Goal: Task Accomplishment & Management: Manage account settings

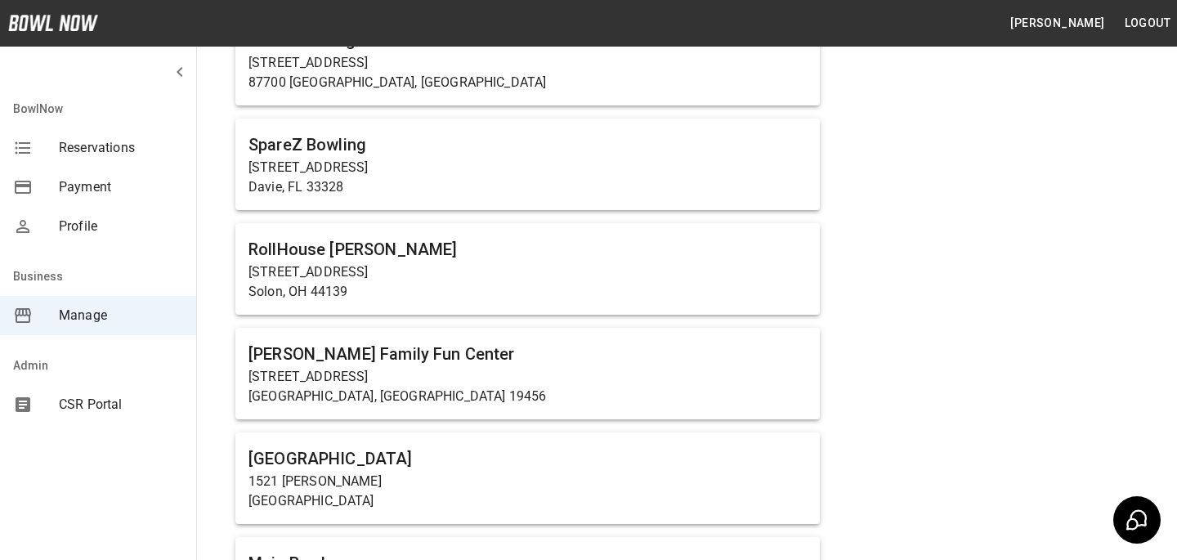
scroll to position [1481, 0]
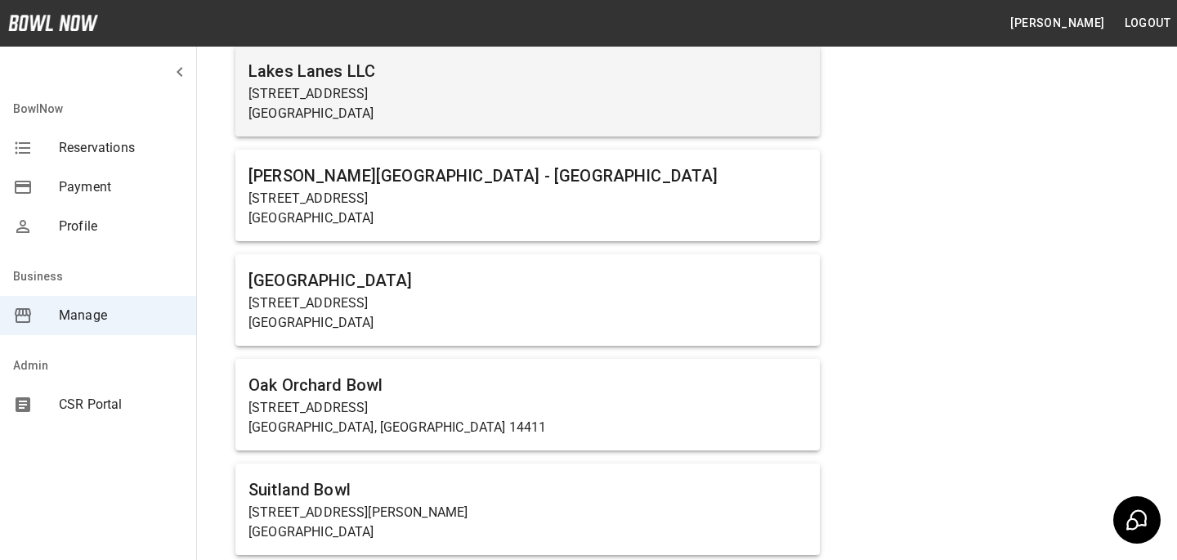
scroll to position [1039, 0]
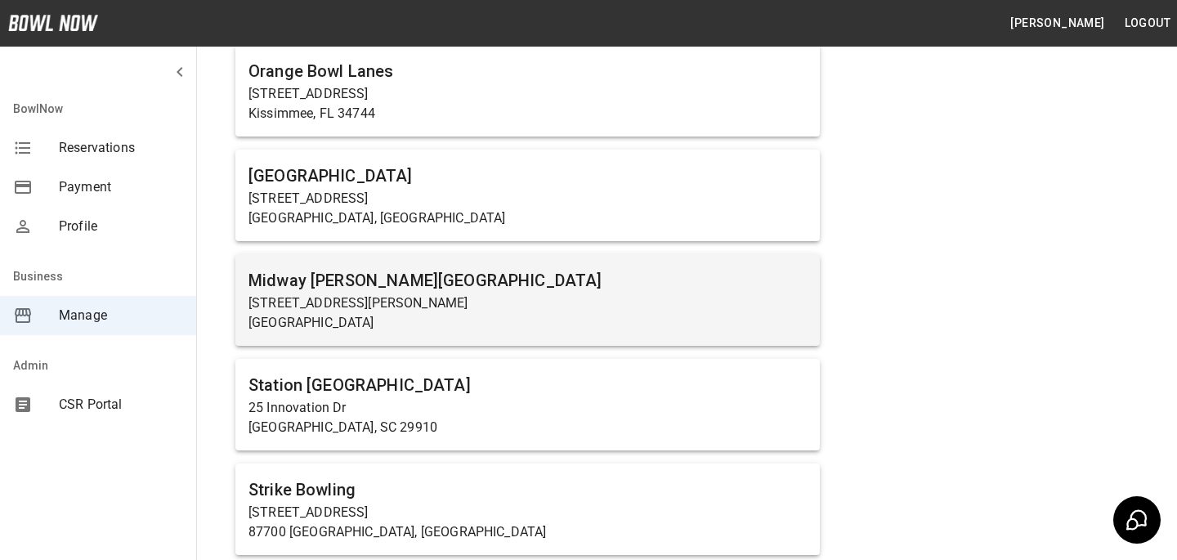
click at [394, 292] on h6 "Midway [PERSON_NAME][GEOGRAPHIC_DATA]" at bounding box center [528, 280] width 558 height 26
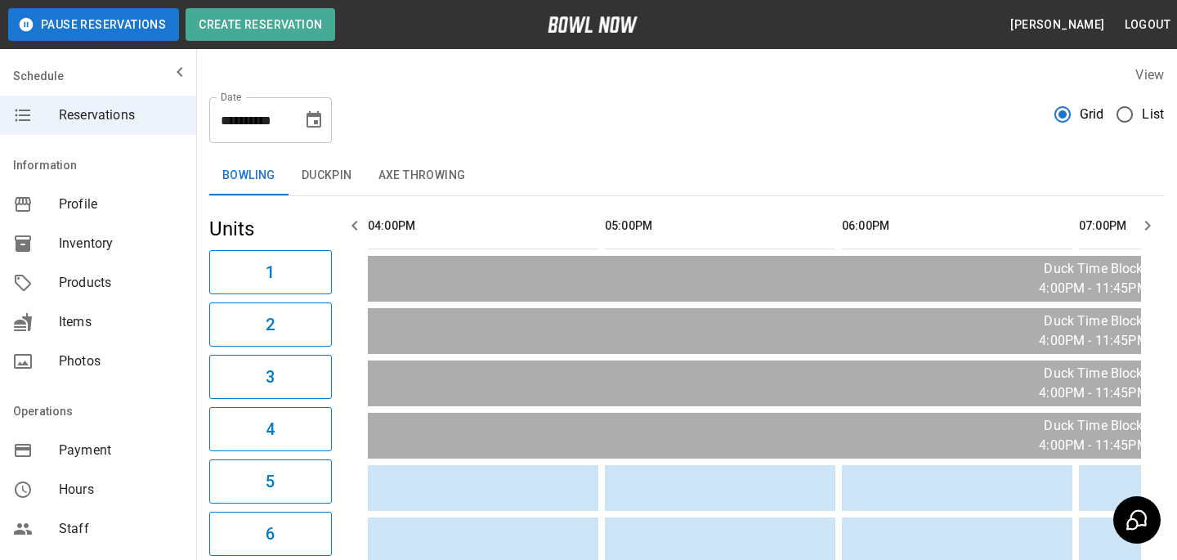
click at [55, 300] on div "Products" at bounding box center [98, 282] width 196 height 39
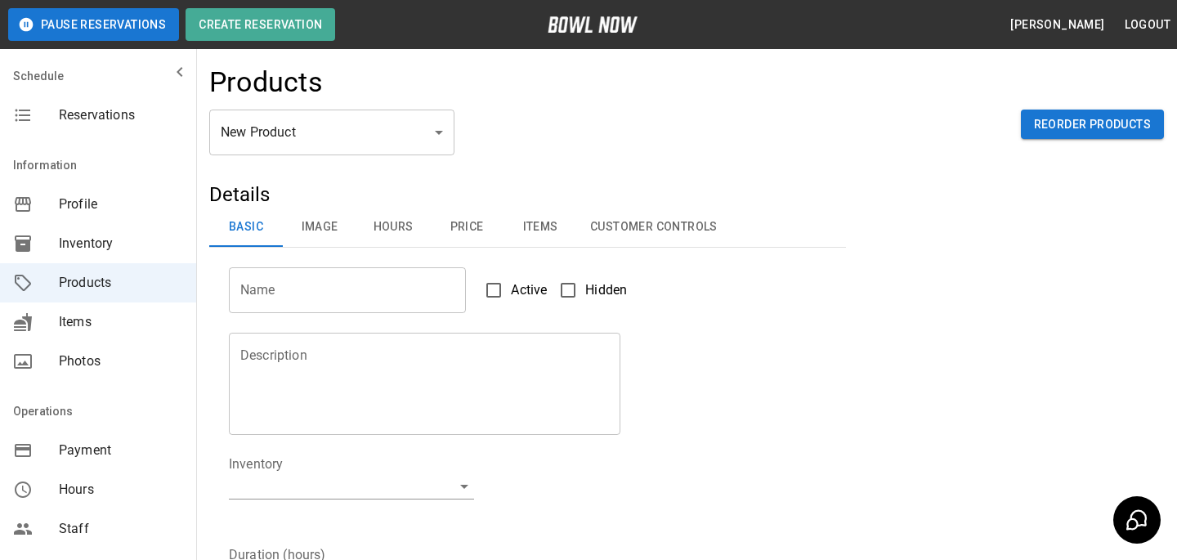
click at [316, 141] on body "Pause Reservations Create Reservation [PERSON_NAME] Logout Schedule Reservation…" at bounding box center [588, 527] width 1177 height 1054
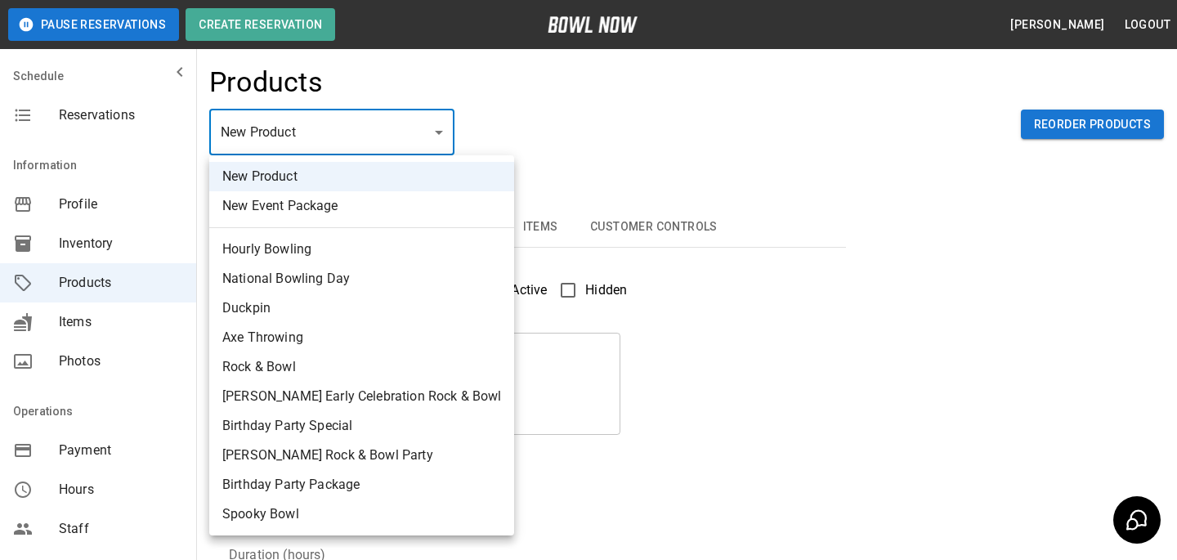
click at [520, 172] on div at bounding box center [588, 280] width 1177 height 560
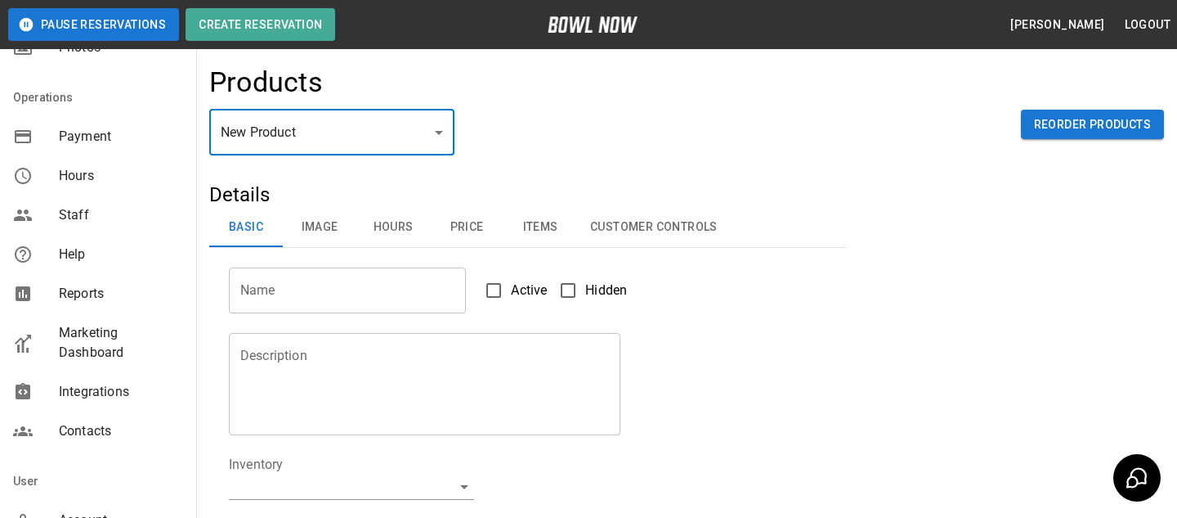
scroll to position [424, 0]
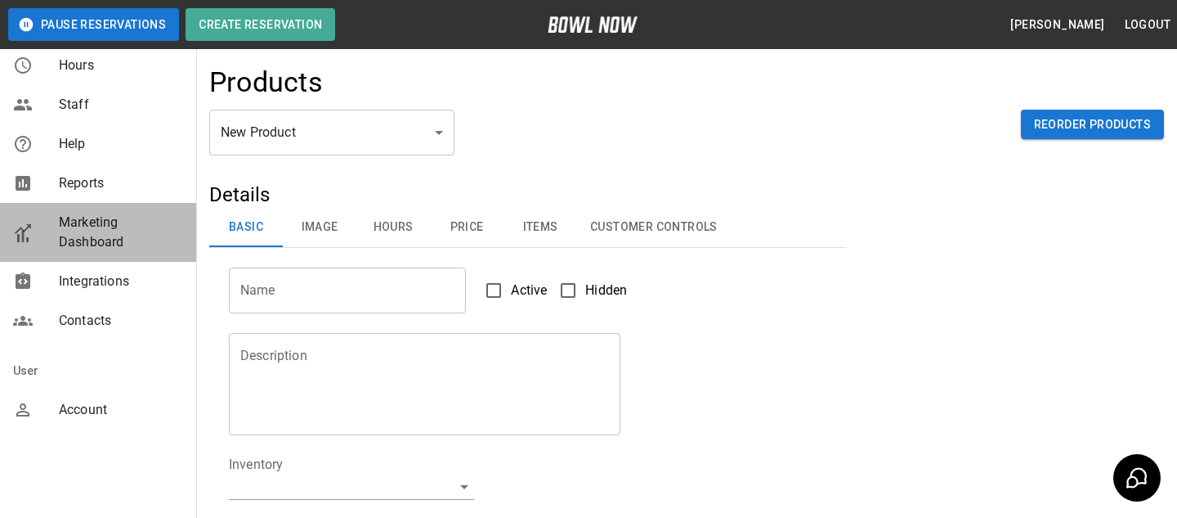
click at [79, 226] on span "Marketing Dashboard" at bounding box center [121, 232] width 124 height 39
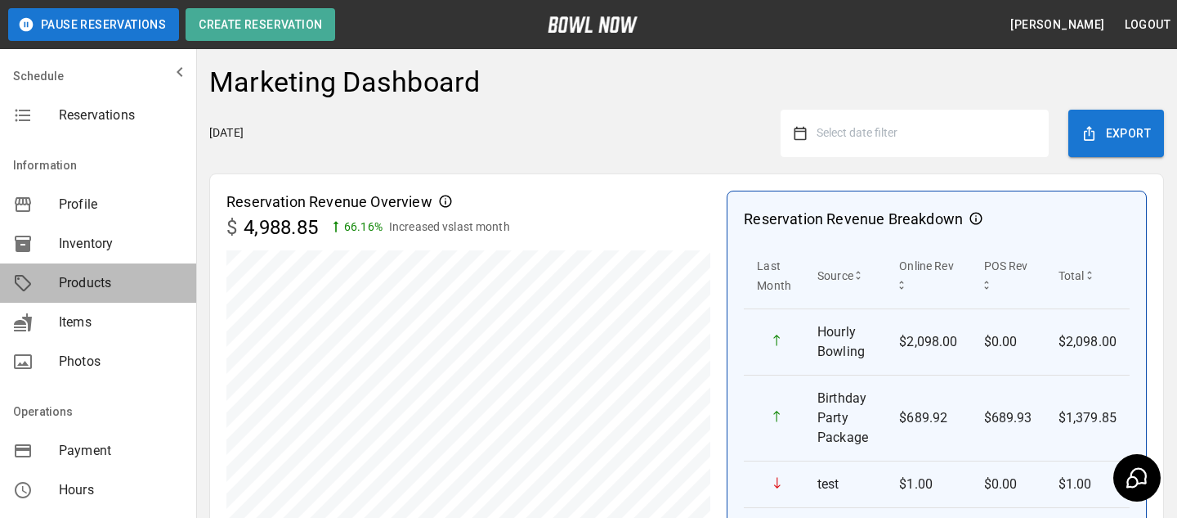
click at [116, 285] on span "Products" at bounding box center [121, 283] width 124 height 20
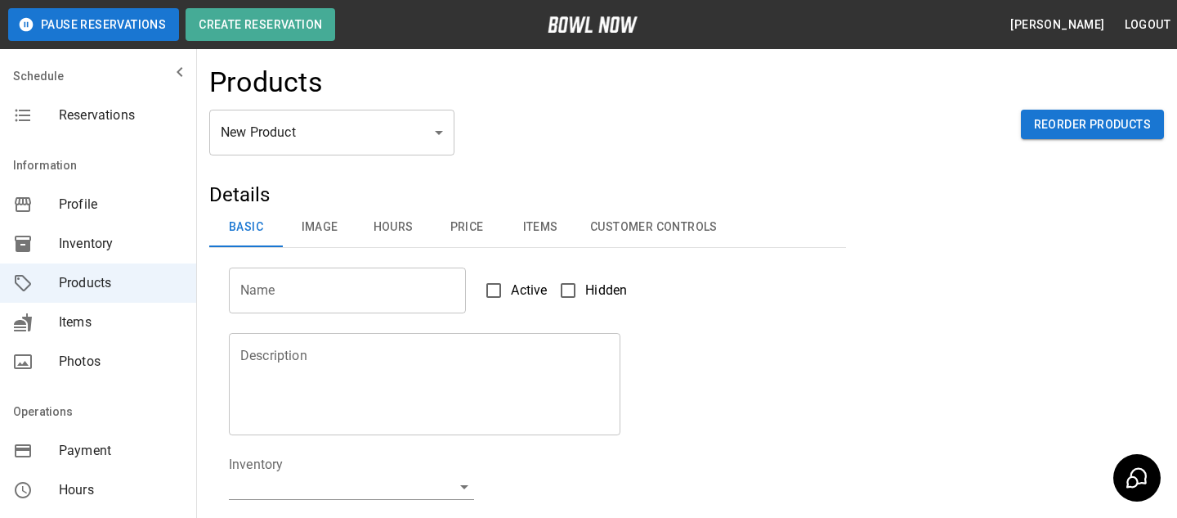
click at [434, 140] on body "Pause Reservations Create Reservation [PERSON_NAME] Logout Schedule Reservation…" at bounding box center [588, 527] width 1177 height 1054
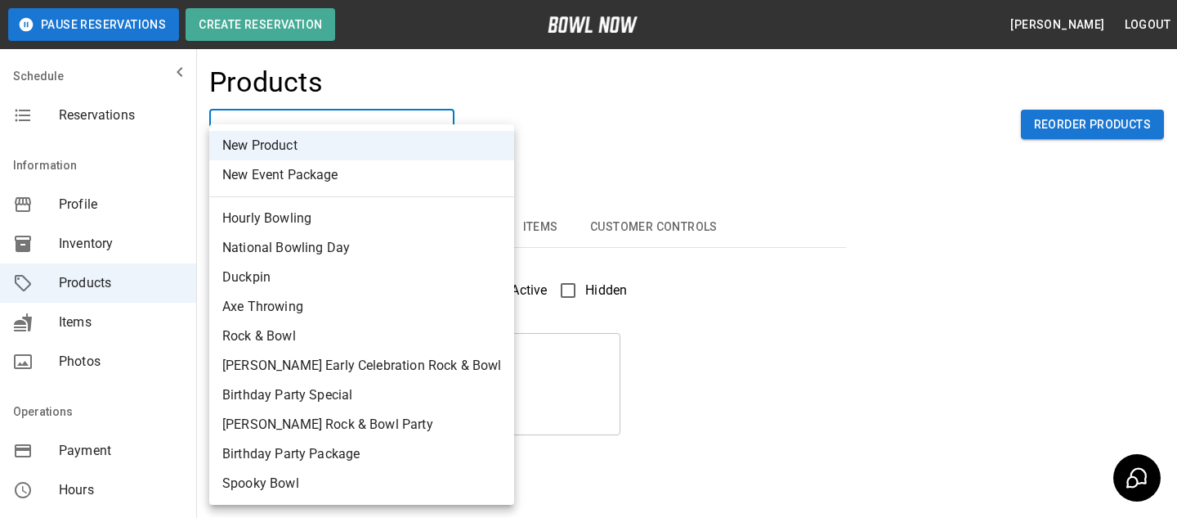
click at [548, 164] on div at bounding box center [588, 259] width 1177 height 518
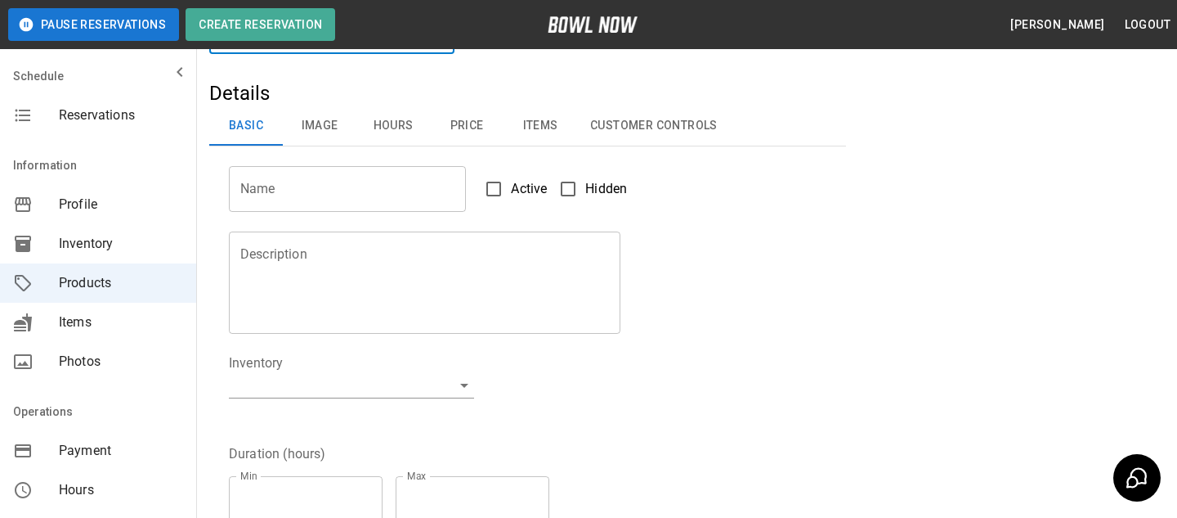
scroll to position [118, 0]
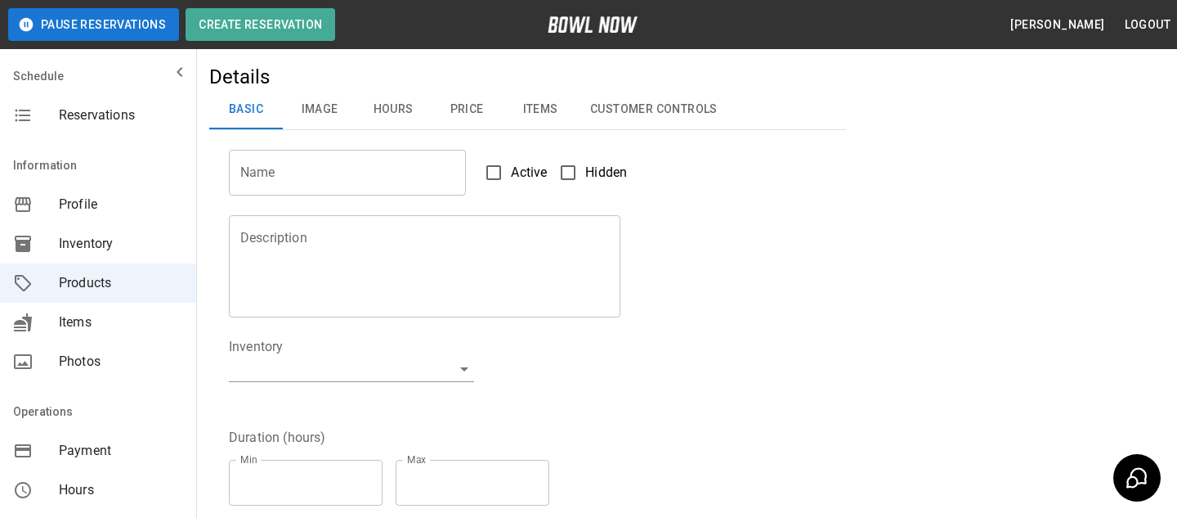
click at [598, 119] on button "Customer Controls" at bounding box center [654, 109] width 154 height 39
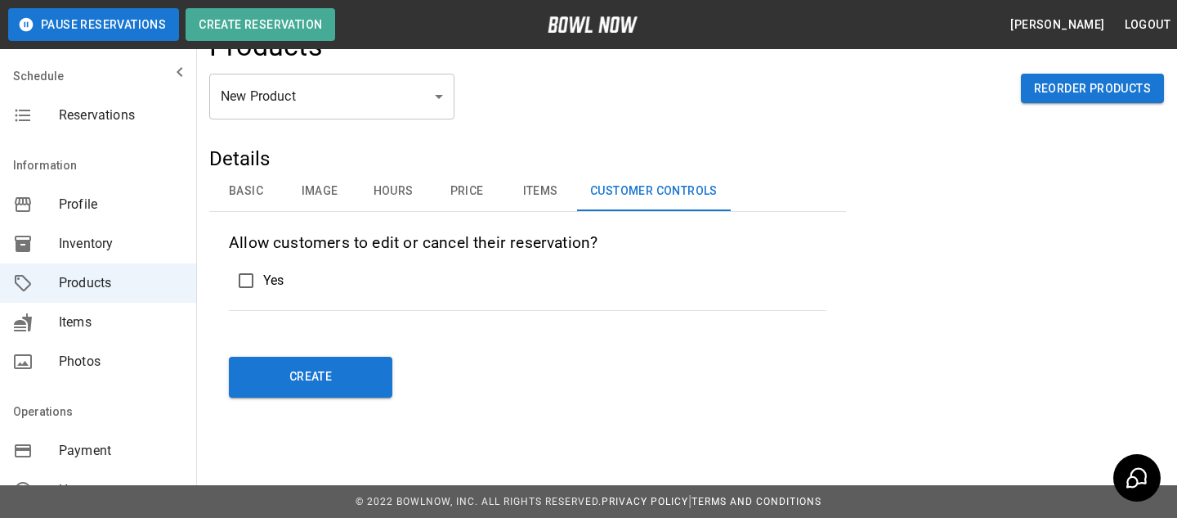
scroll to position [0, 0]
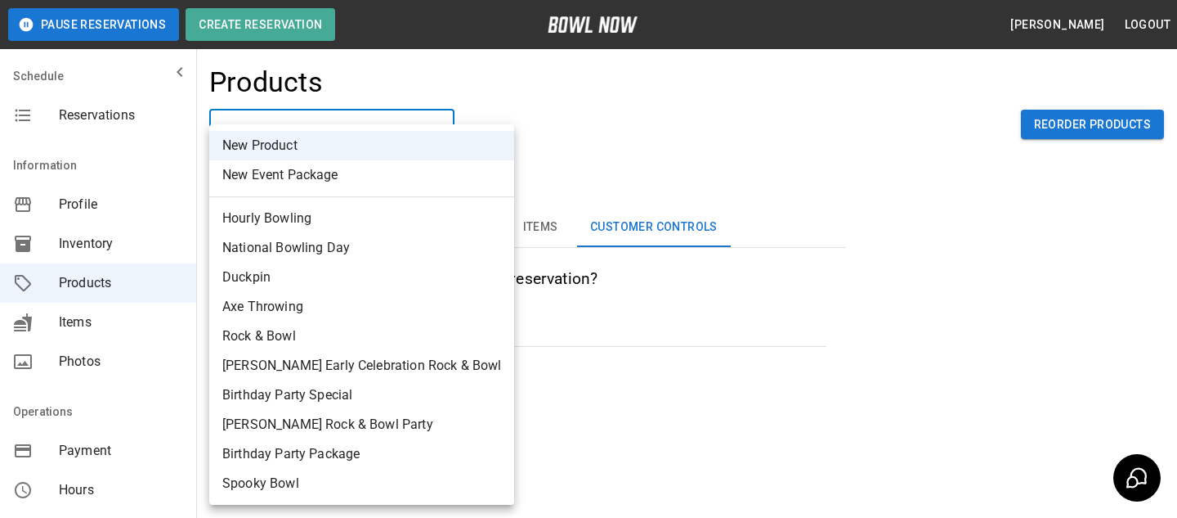
click at [421, 134] on body "Pause Reservations Create Reservation [PERSON_NAME] Logout Schedule Reservation…" at bounding box center [588, 277] width 1177 height 554
drag, startPoint x: 350, startPoint y: 221, endPoint x: 675, endPoint y: 289, distance: 331.8
click at [350, 221] on li "Hourly Bowling" at bounding box center [361, 218] width 305 height 29
type input "*"
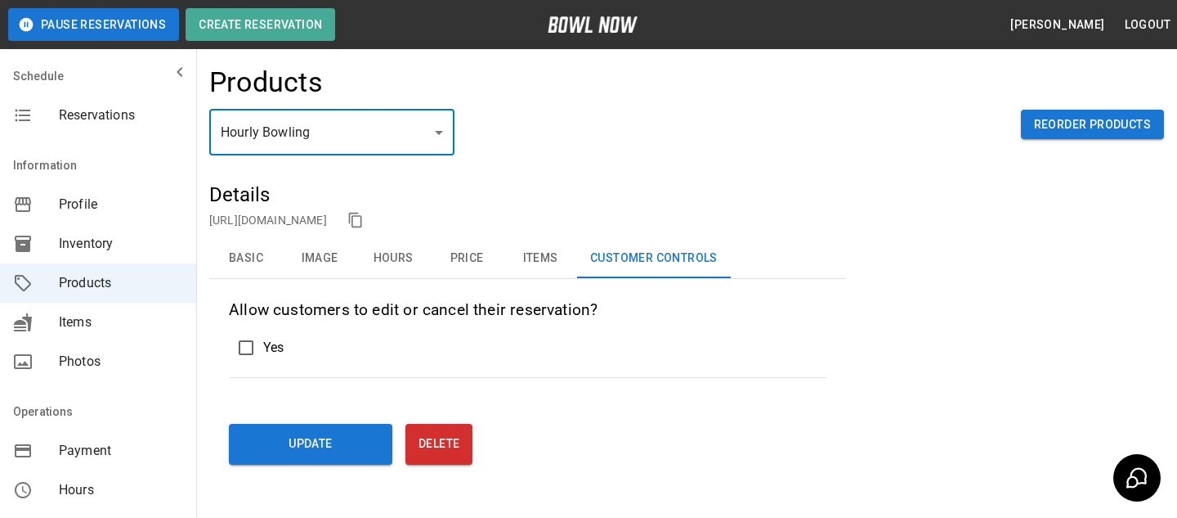
click at [263, 361] on div "Yes" at bounding box center [528, 347] width 598 height 34
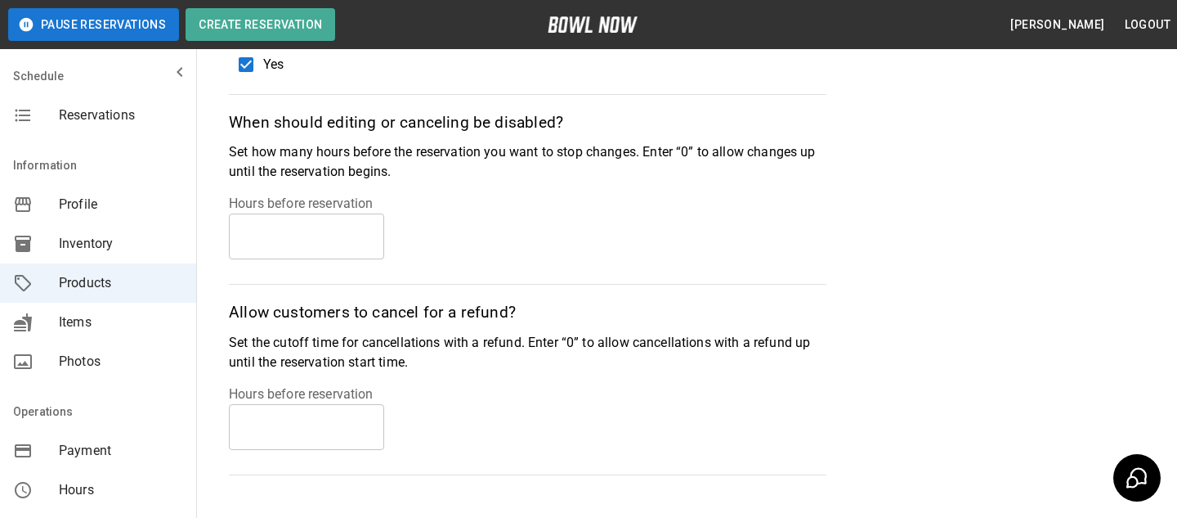
scroll to position [312, 0]
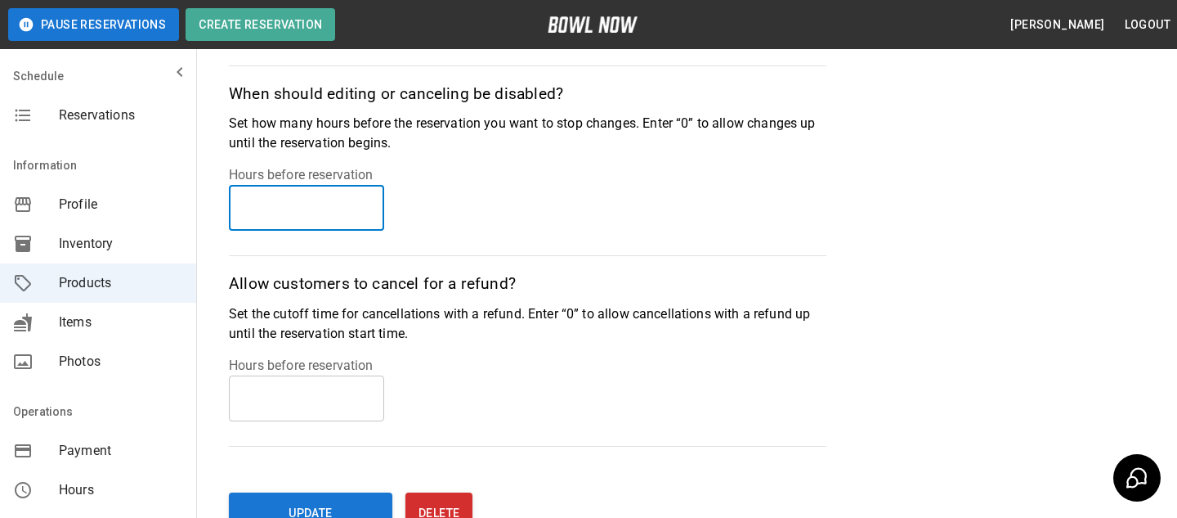
type input "*"
click at [364, 203] on input "*" at bounding box center [306, 208] width 155 height 46
click at [617, 221] on div "Hours before reservation * ​" at bounding box center [528, 197] width 598 height 65
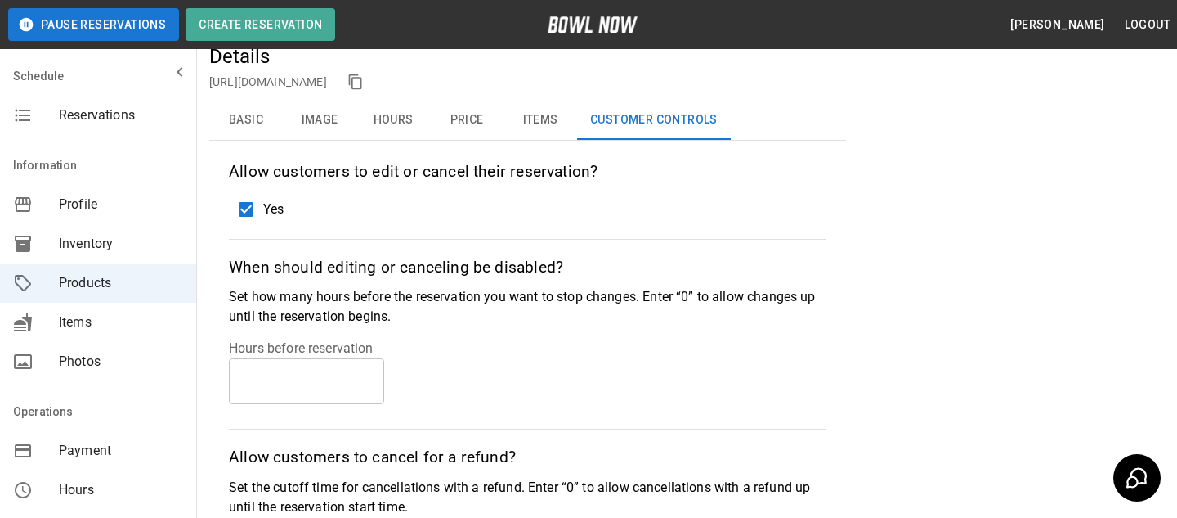
scroll to position [0, 0]
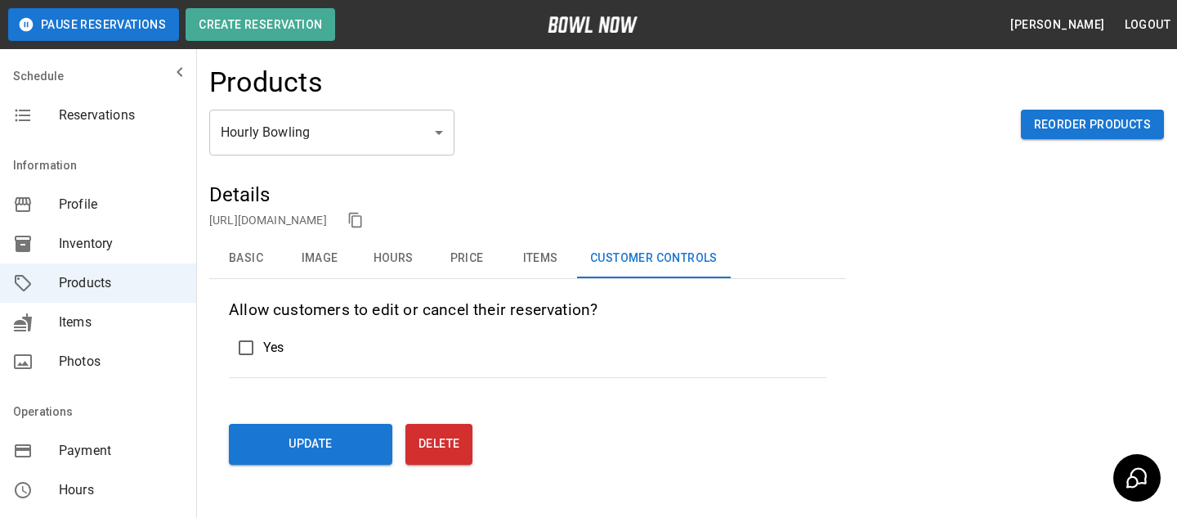
click at [249, 276] on button "Basic" at bounding box center [246, 258] width 74 height 39
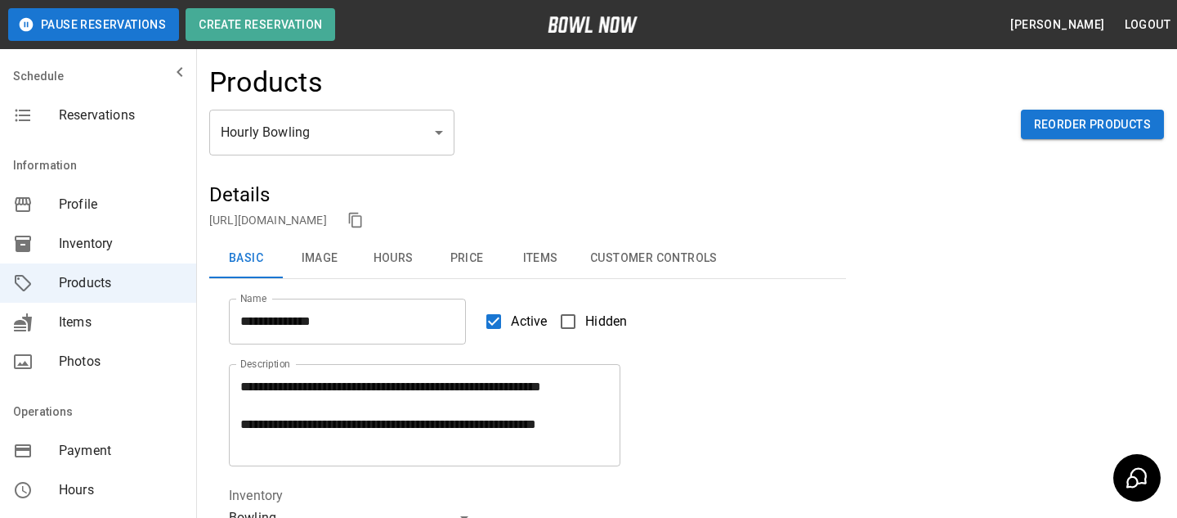
click at [137, 248] on span "Inventory" at bounding box center [121, 244] width 124 height 20
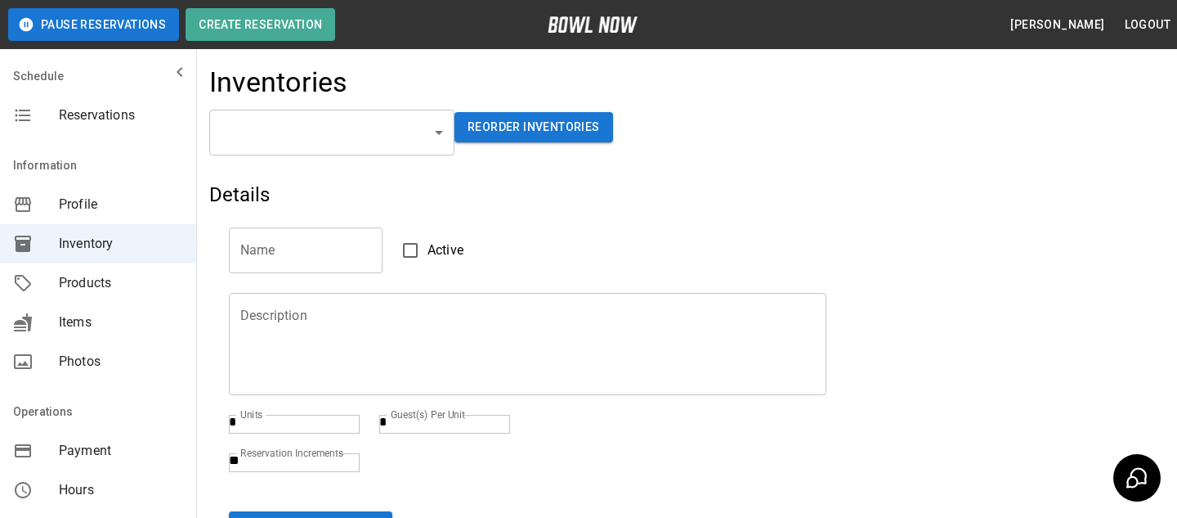
click at [286, 135] on body "Pause Reservations Create Reservation [PERSON_NAME] Logout Schedule Reservation…" at bounding box center [588, 333] width 1177 height 666
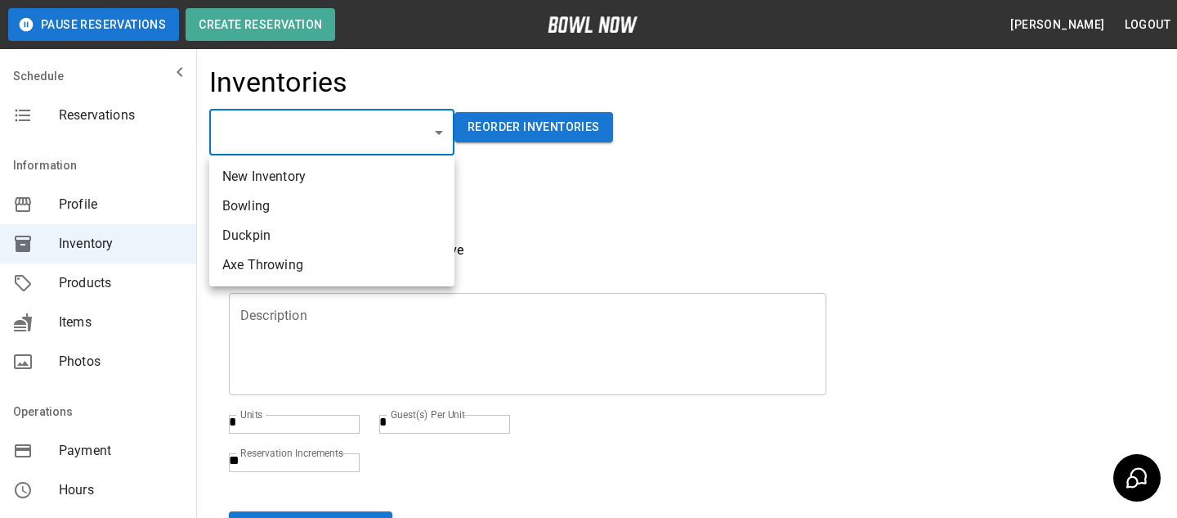
click at [276, 215] on li "Bowling" at bounding box center [331, 205] width 245 height 29
type input "**********"
type input "*******"
type textarea "**"
type textarea "*"
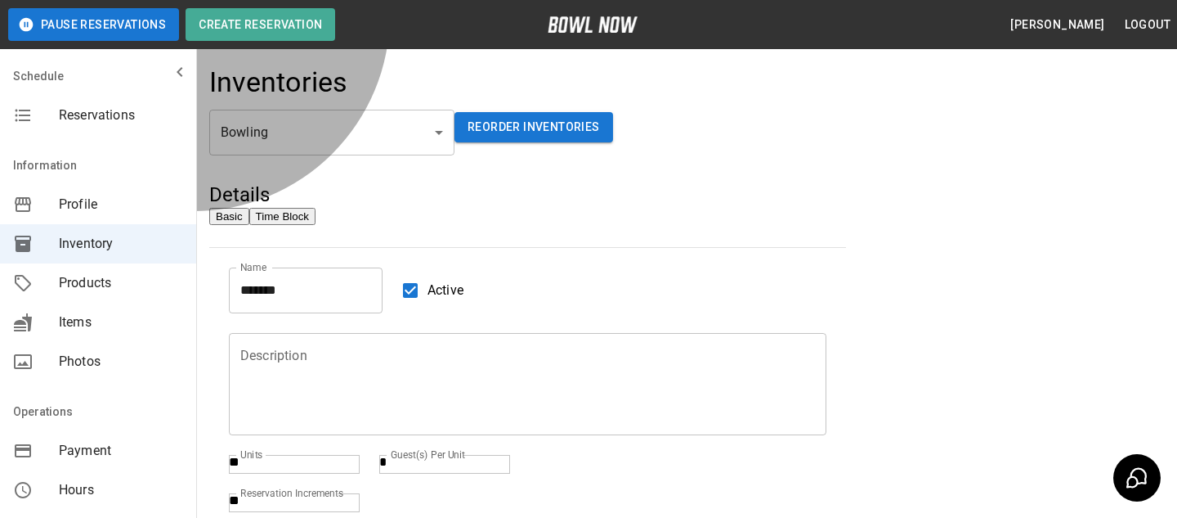
click at [316, 222] on button "Time Block" at bounding box center [282, 216] width 66 height 17
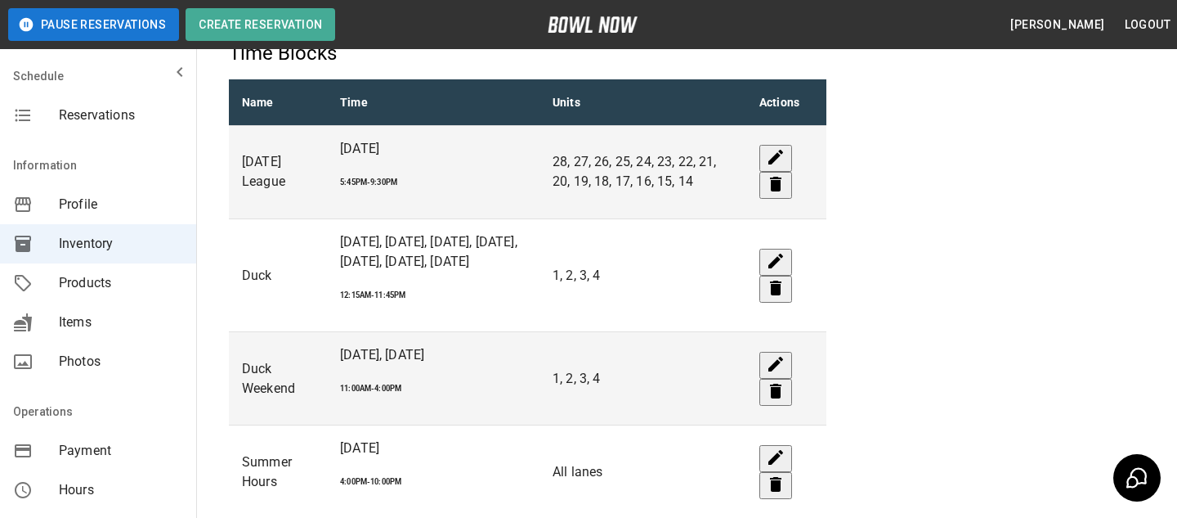
scroll to position [204, 0]
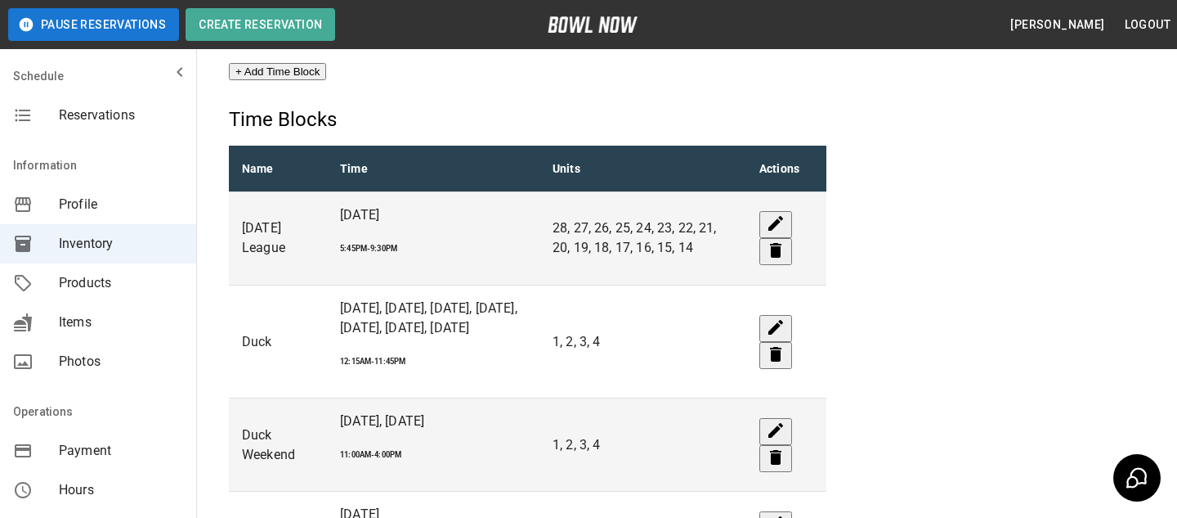
click at [291, 60] on div "Details Basic Time Block Name ******* Name Active Description Description Units…" at bounding box center [527, 290] width 637 height 627
click at [294, 80] on button "+ Add Time Block" at bounding box center [277, 71] width 97 height 17
type input "**********"
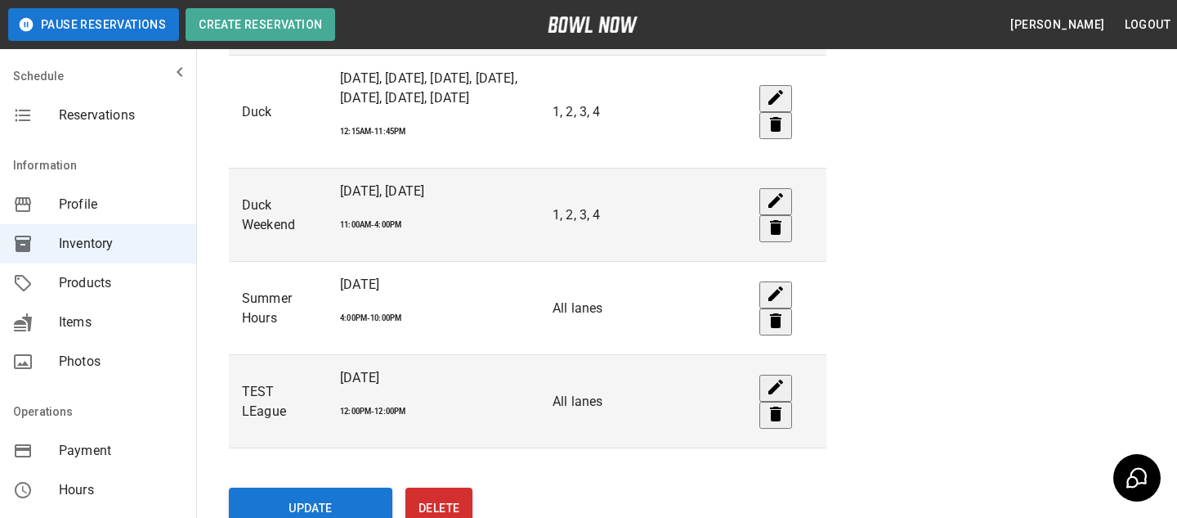
scroll to position [437, 0]
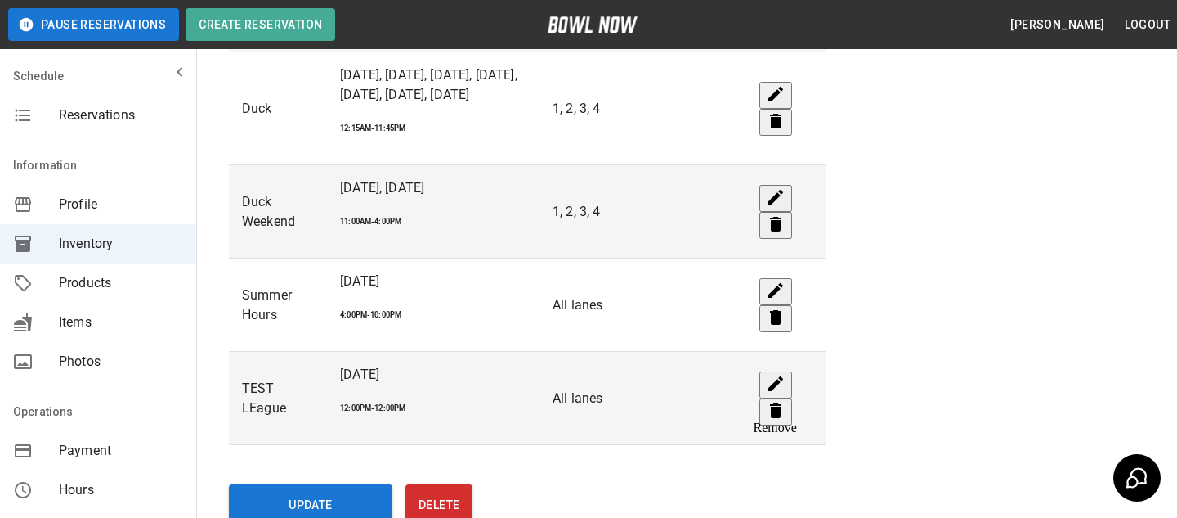
click at [771, 401] on icon "remove" at bounding box center [776, 411] width 20 height 20
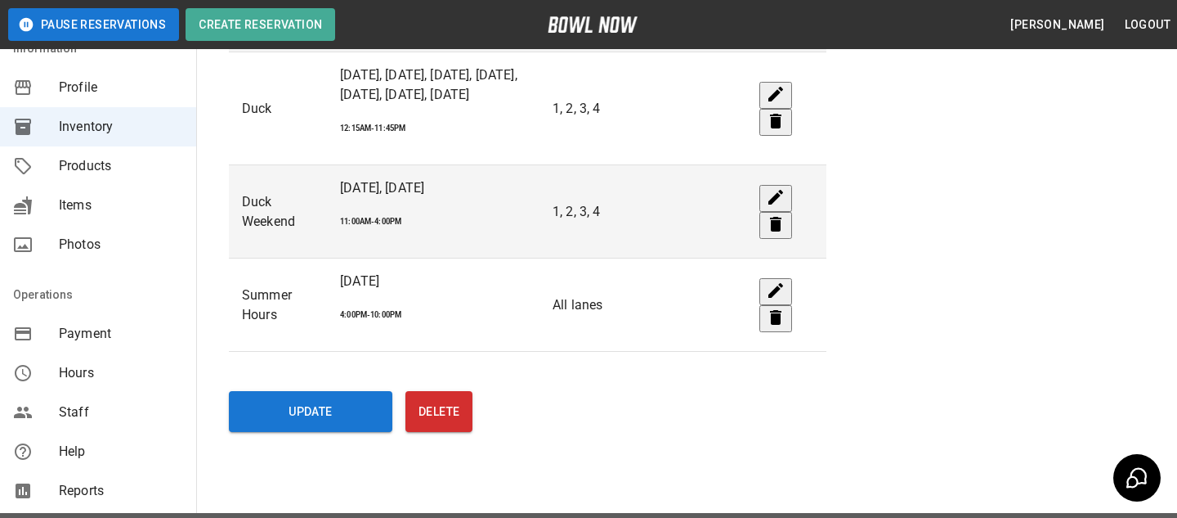
scroll to position [424, 0]
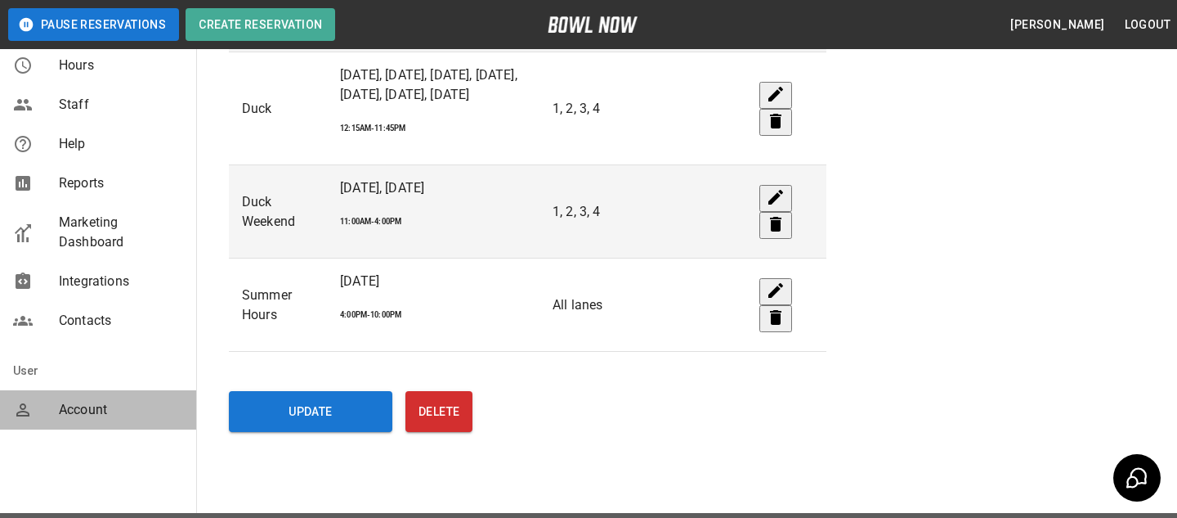
click at [127, 427] on div "Account" at bounding box center [98, 409] width 196 height 39
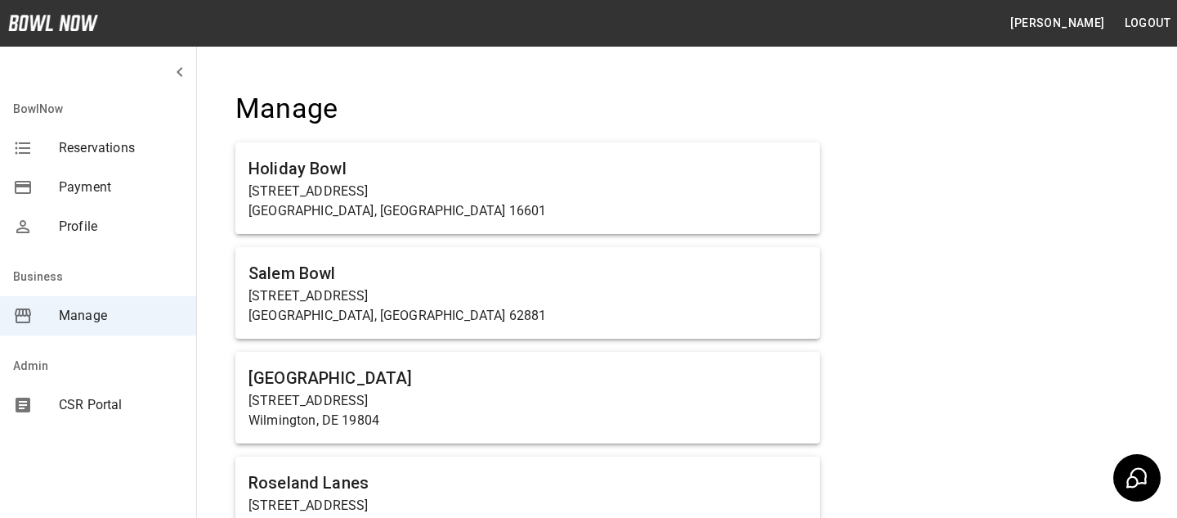
scroll to position [8910, 0]
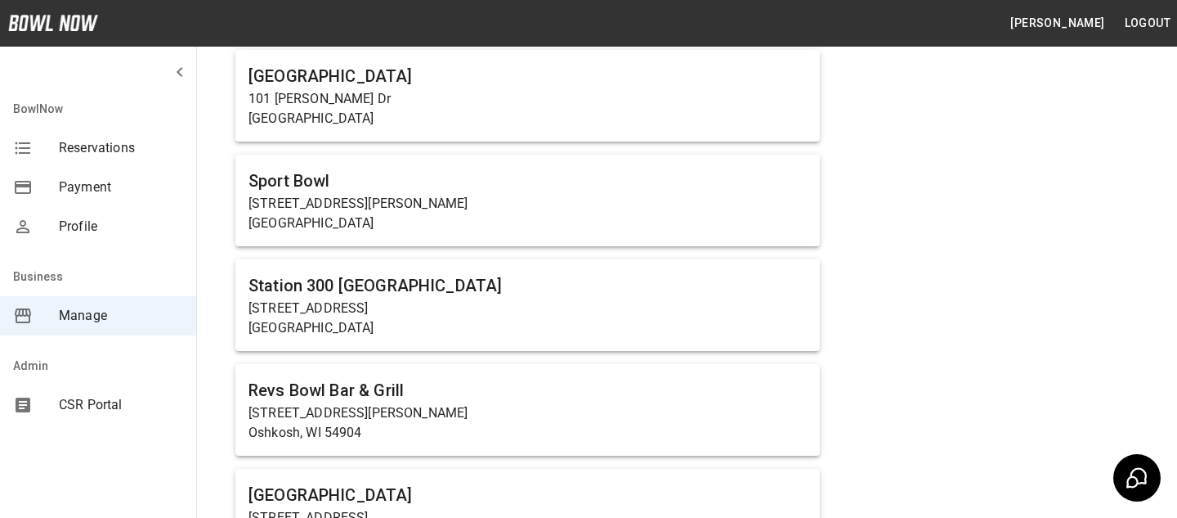
click at [660, 298] on p "[STREET_ADDRESS]" at bounding box center [528, 308] width 558 height 20
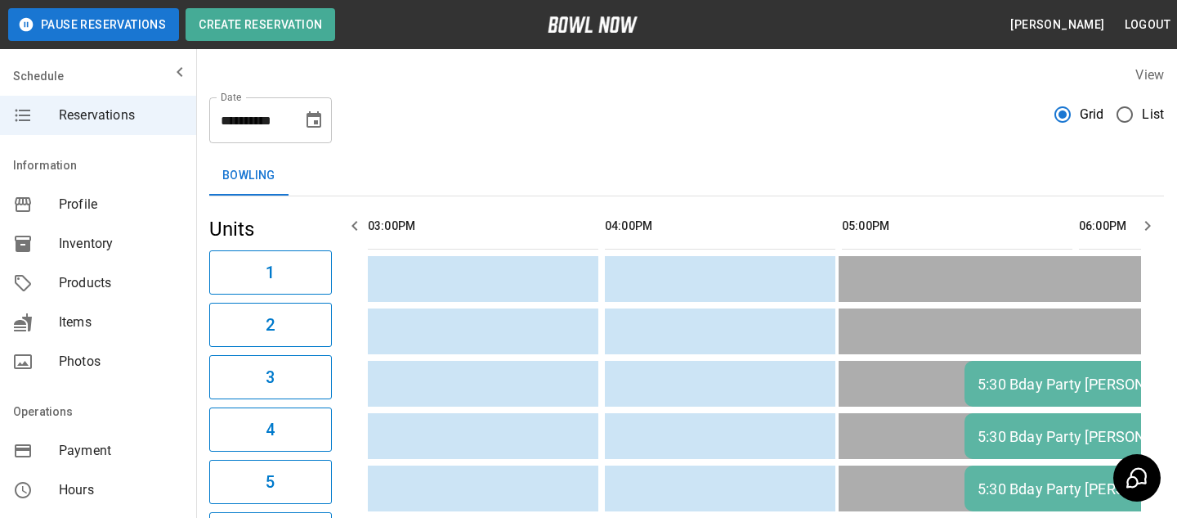
click at [135, 256] on div "Inventory" at bounding box center [98, 243] width 196 height 39
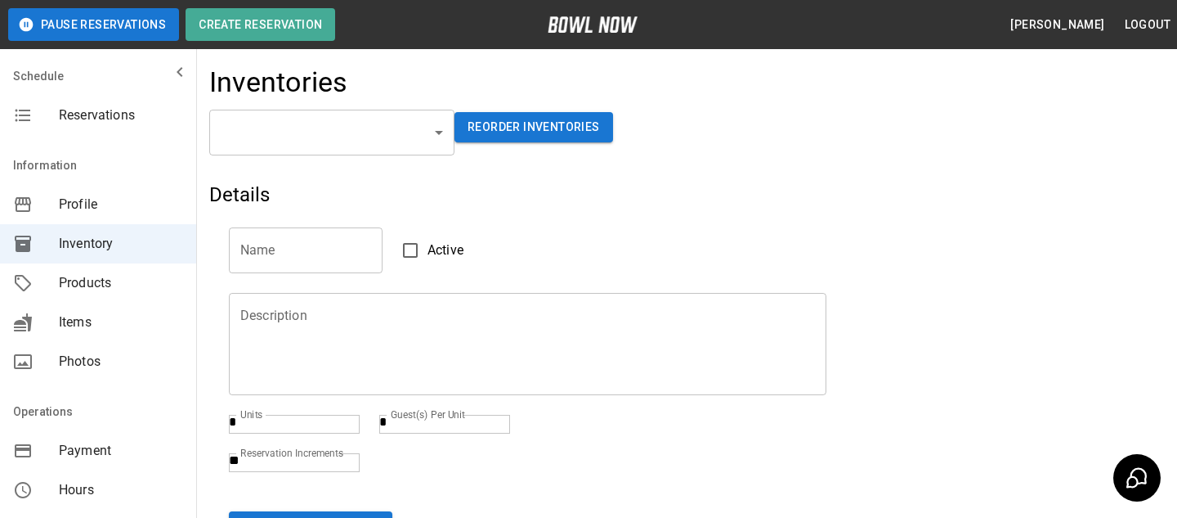
click at [312, 155] on div "​ ​ Reorder Inventories" at bounding box center [686, 146] width 955 height 72
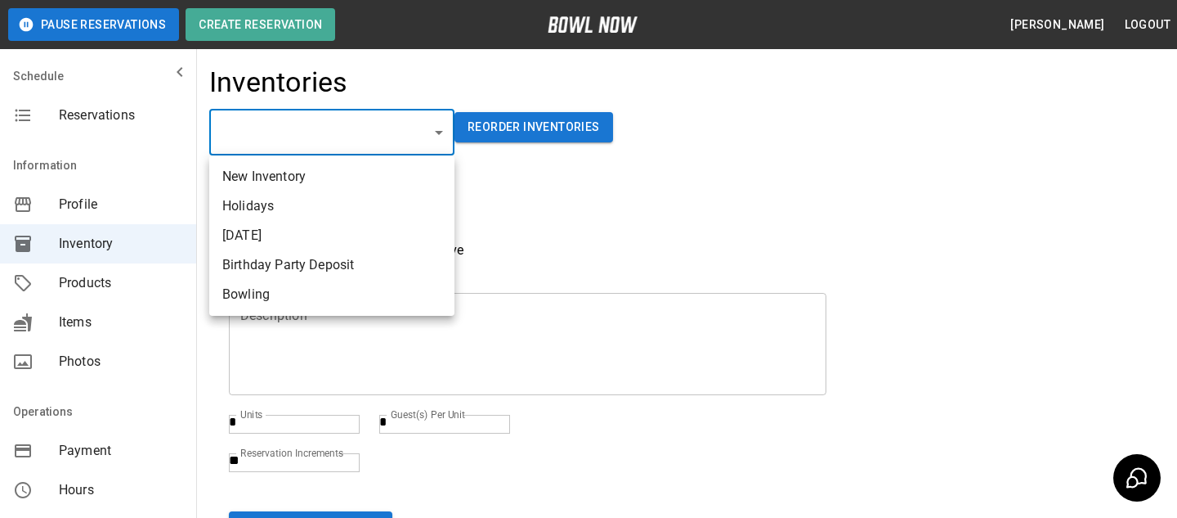
click at [322, 138] on body "Pause Reservations Create Reservation [PERSON_NAME] Logout Schedule Reservation…" at bounding box center [588, 333] width 1177 height 666
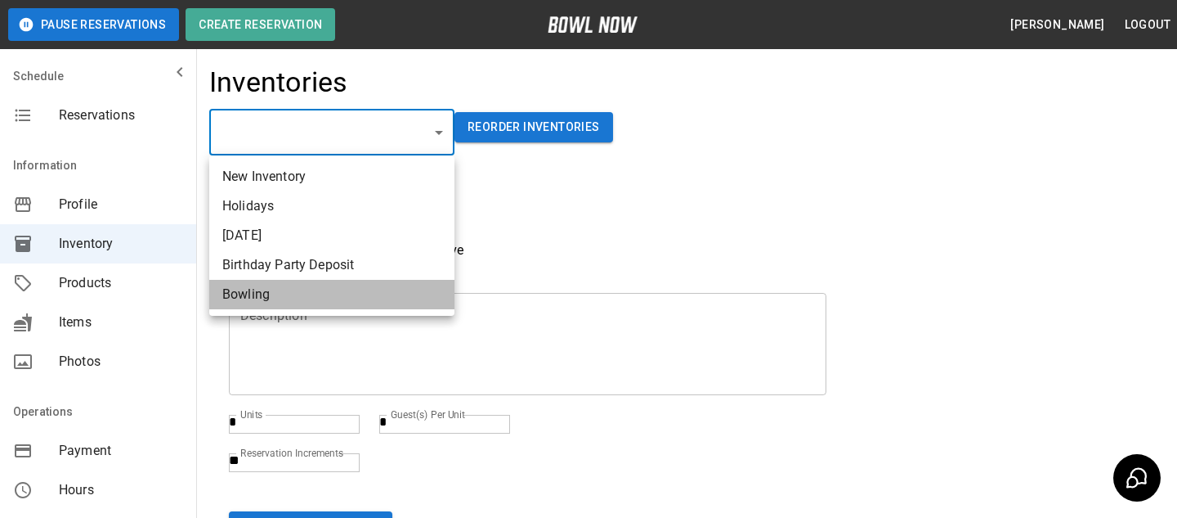
click at [308, 286] on li "Bowling" at bounding box center [331, 294] width 245 height 29
type input "**********"
type input "*******"
type textarea "**********"
type textarea "**"
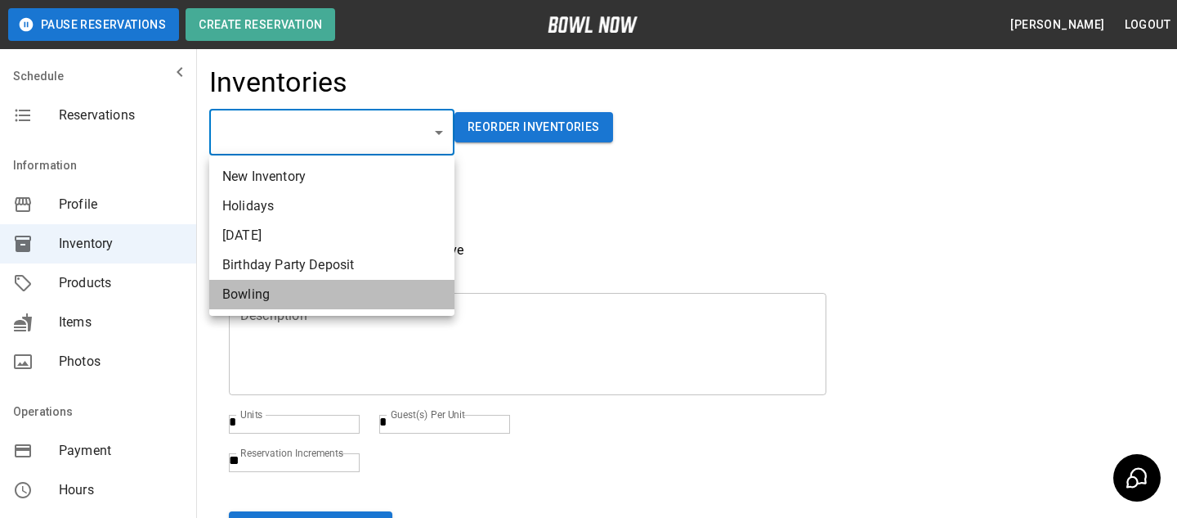
type textarea "*"
type textarea "**"
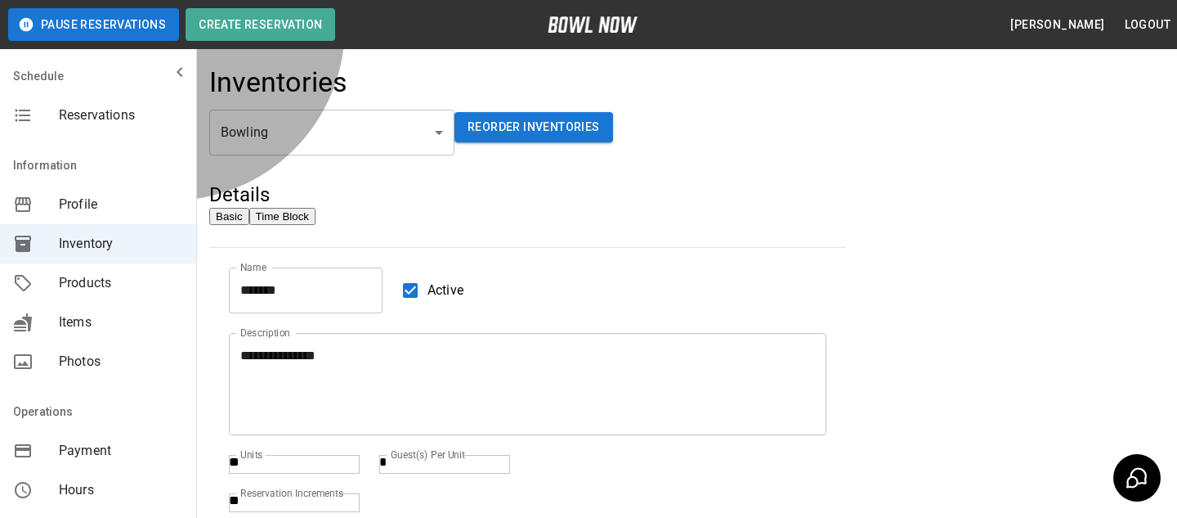
click at [316, 225] on button "Time Block" at bounding box center [282, 216] width 66 height 17
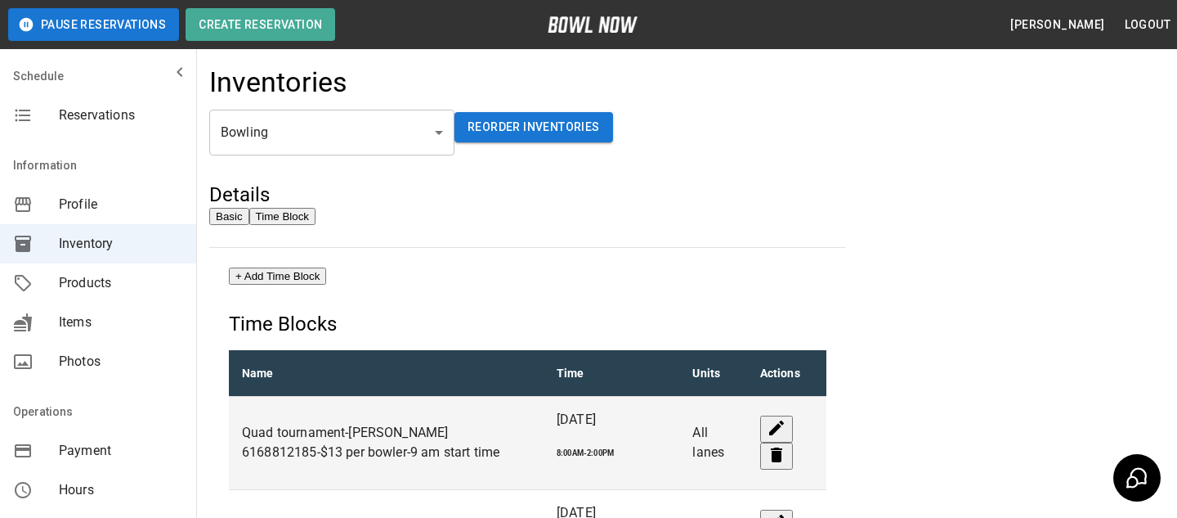
click at [124, 96] on div "Information" at bounding box center [98, 75] width 196 height 39
click at [124, 191] on div "Profile" at bounding box center [98, 204] width 196 height 39
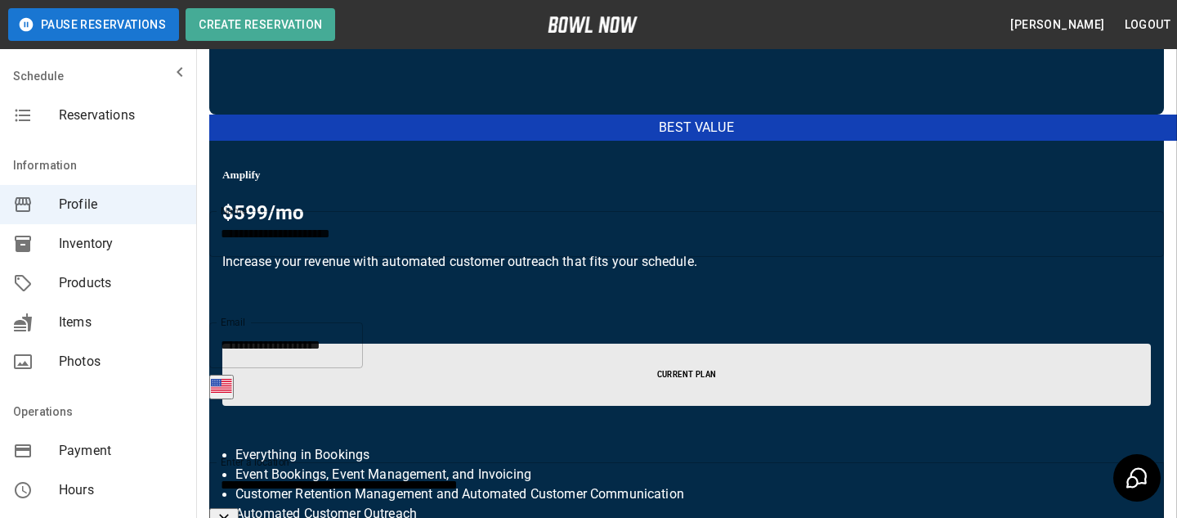
scroll to position [601, 0]
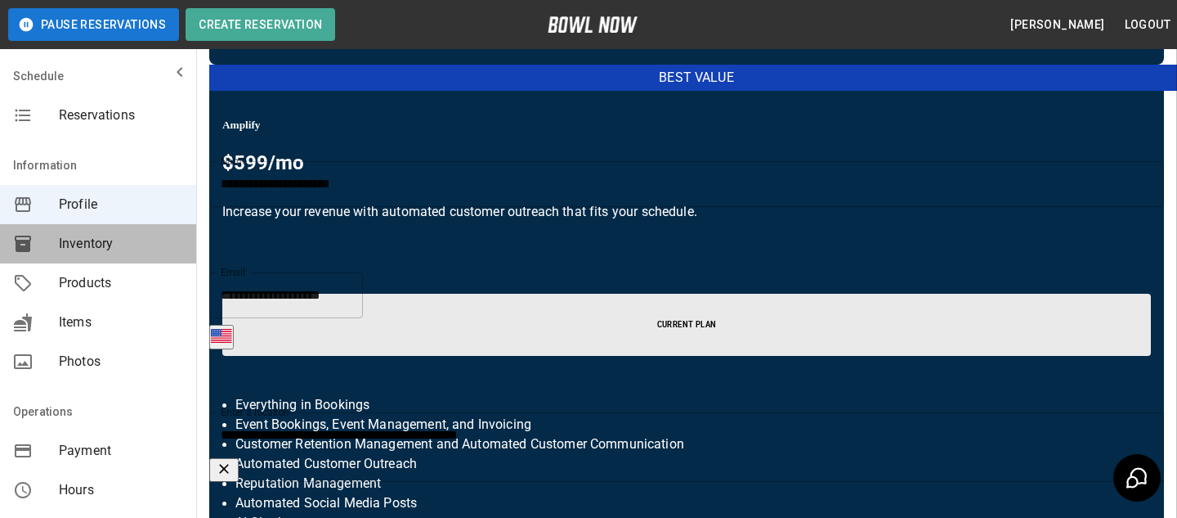
click at [114, 244] on span "Inventory" at bounding box center [121, 244] width 124 height 20
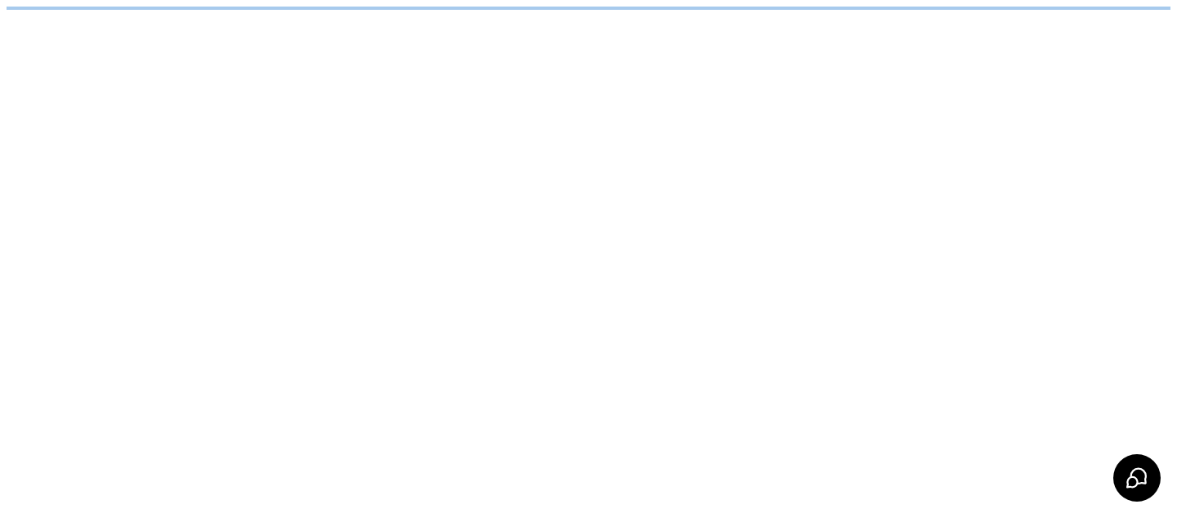
click at [316, 16] on html "/businesses/f1BmP4P9RzC9wfBEzrFL/inventories" at bounding box center [588, 8] width 1177 height 16
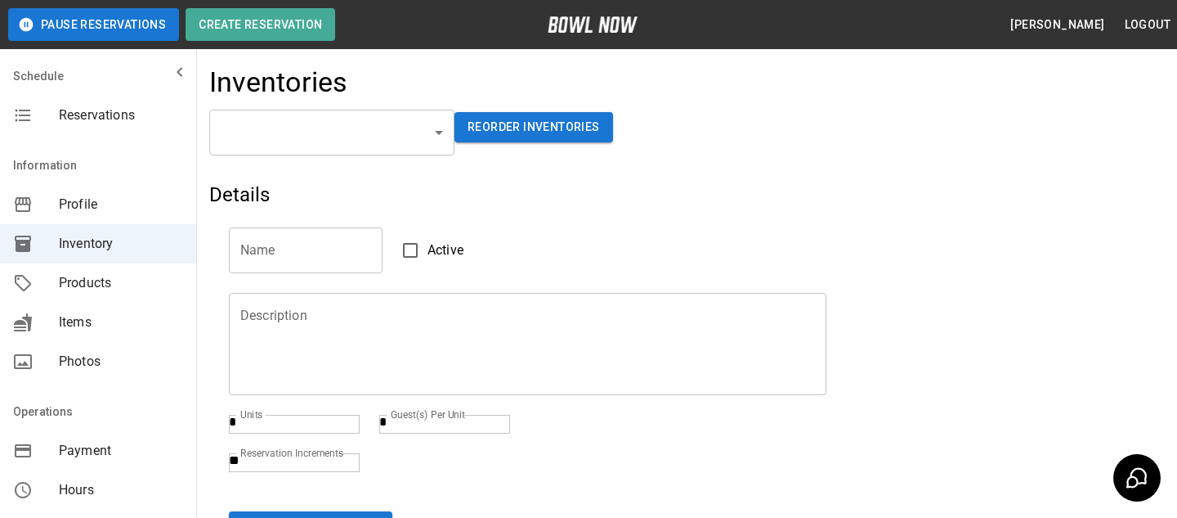
click at [322, 105] on div "Inventories" at bounding box center [686, 87] width 955 height 44
click at [322, 117] on body "Pause Reservations Create Reservation [PERSON_NAME] Logout Schedule Reservation…" at bounding box center [588, 333] width 1177 height 666
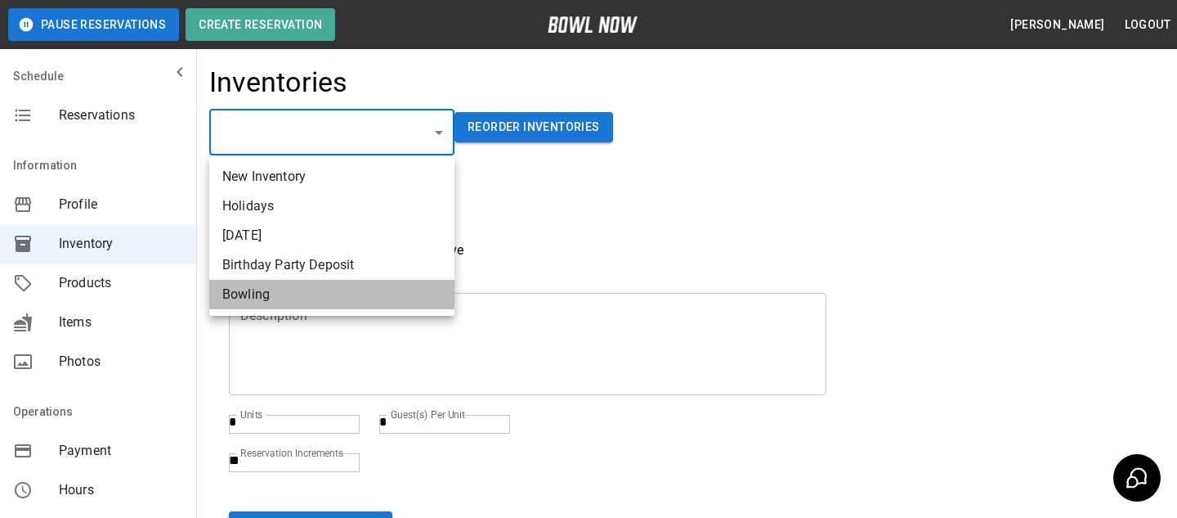
click at [271, 292] on li "Bowling" at bounding box center [331, 294] width 245 height 29
type input "**********"
type input "*******"
type textarea "**********"
type textarea "**"
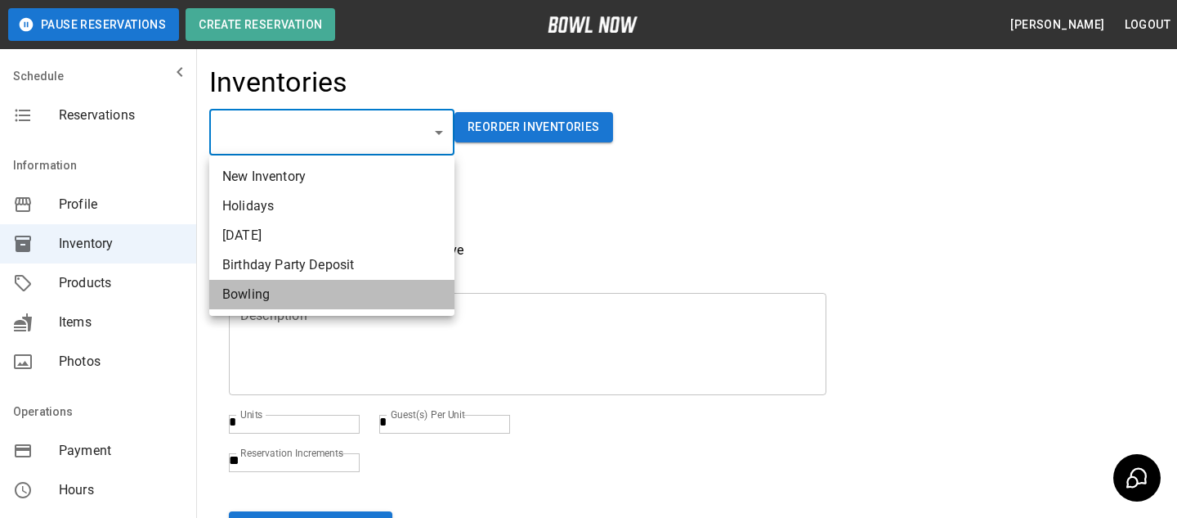
type textarea "*"
type textarea "**"
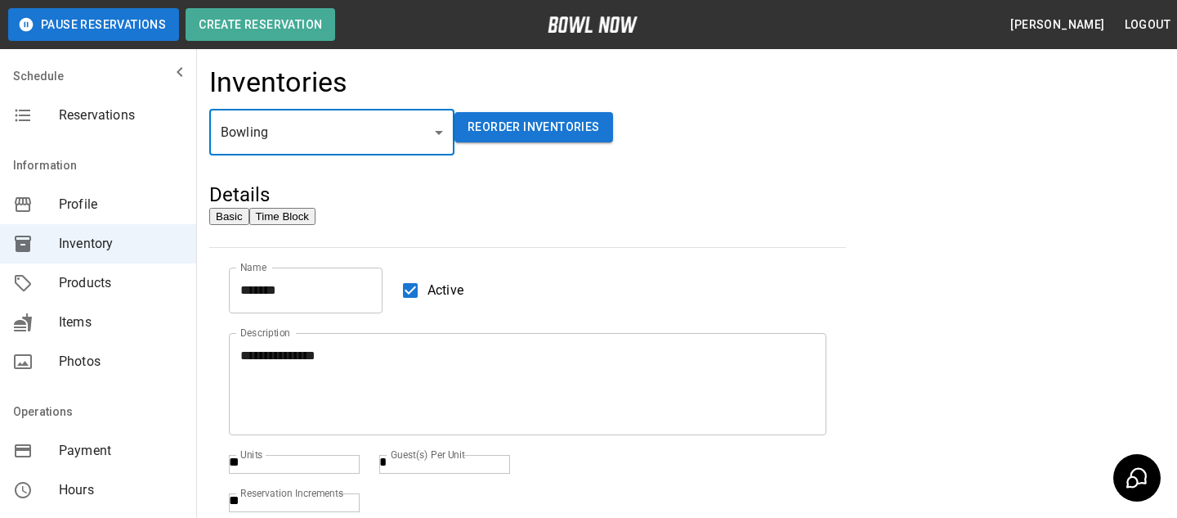
click at [713, 197] on h5 "Details" at bounding box center [527, 195] width 637 height 26
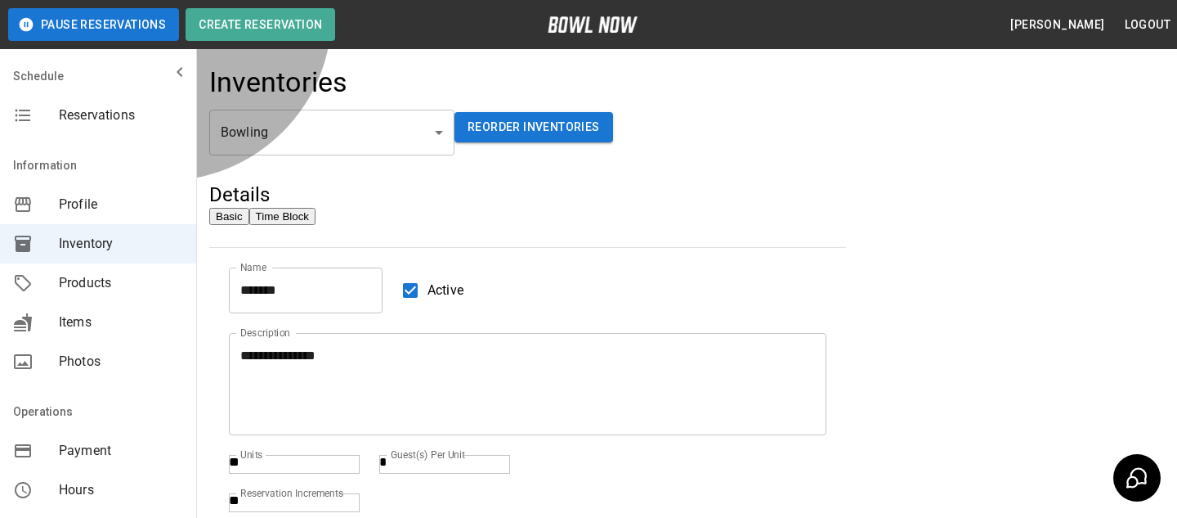
click at [316, 221] on button "Time Block" at bounding box center [282, 216] width 66 height 17
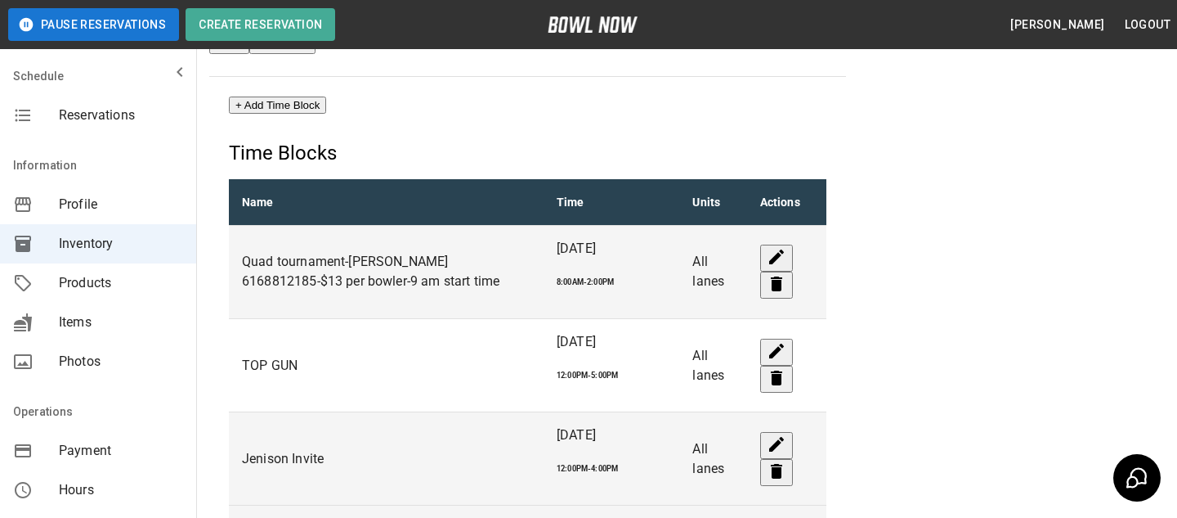
scroll to position [30, 0]
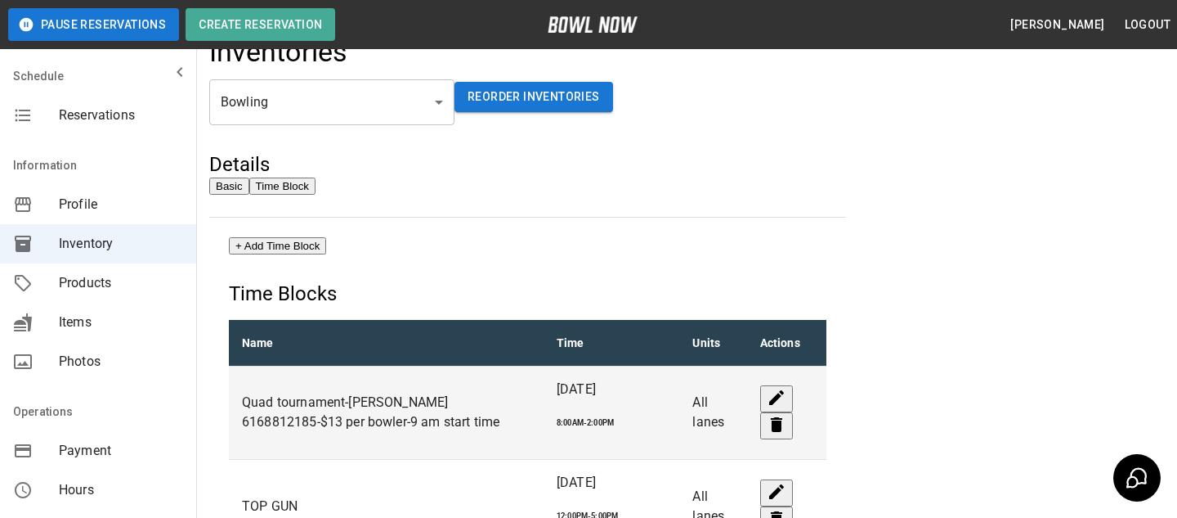
click at [156, 124] on span "Reservations" at bounding box center [121, 115] width 124 height 20
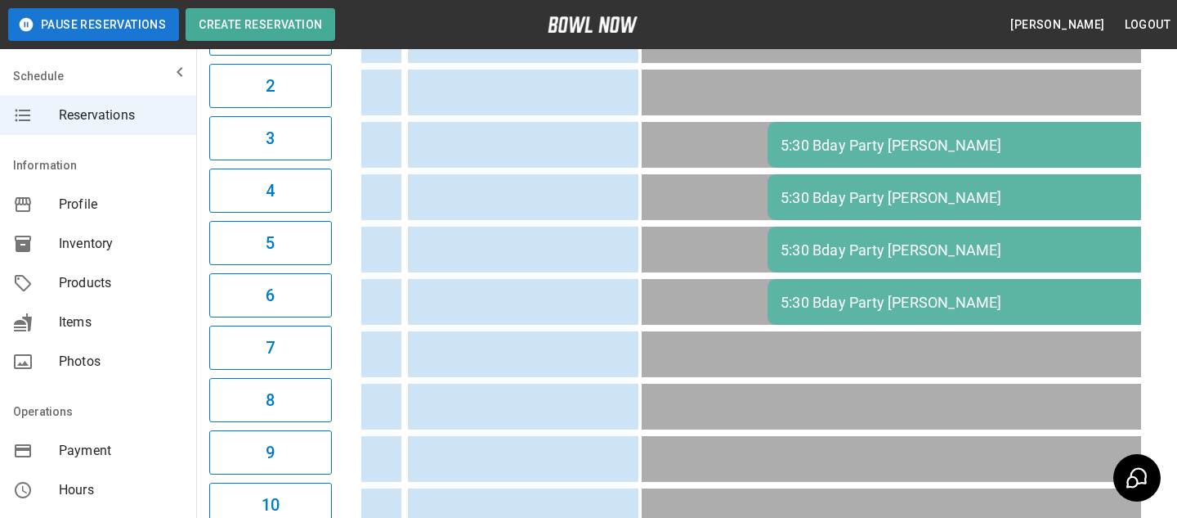
scroll to position [0, 400]
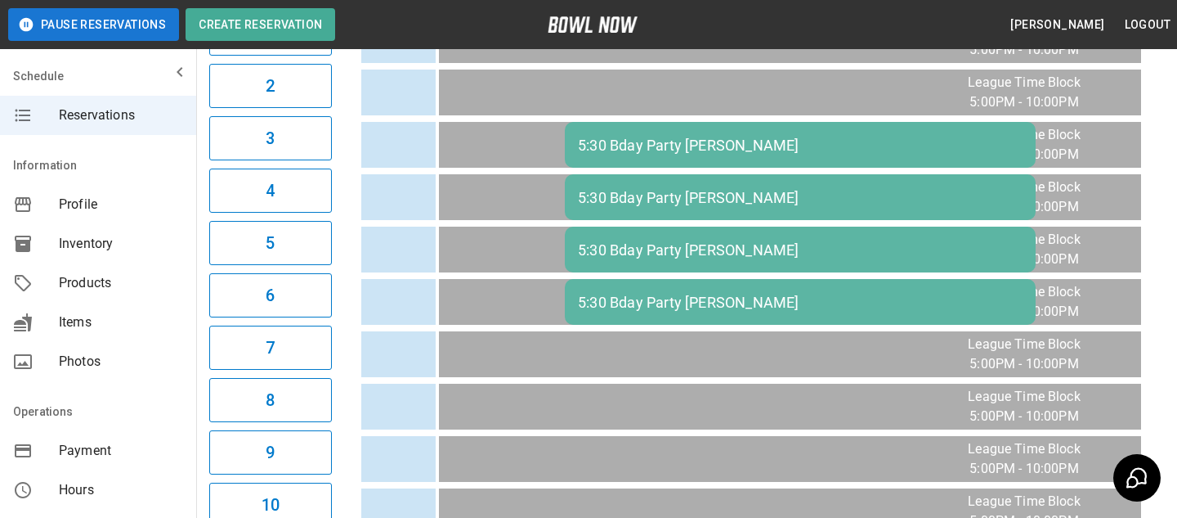
click at [751, 143] on div "5:30 Bday Party [PERSON_NAME]" at bounding box center [800, 145] width 445 height 17
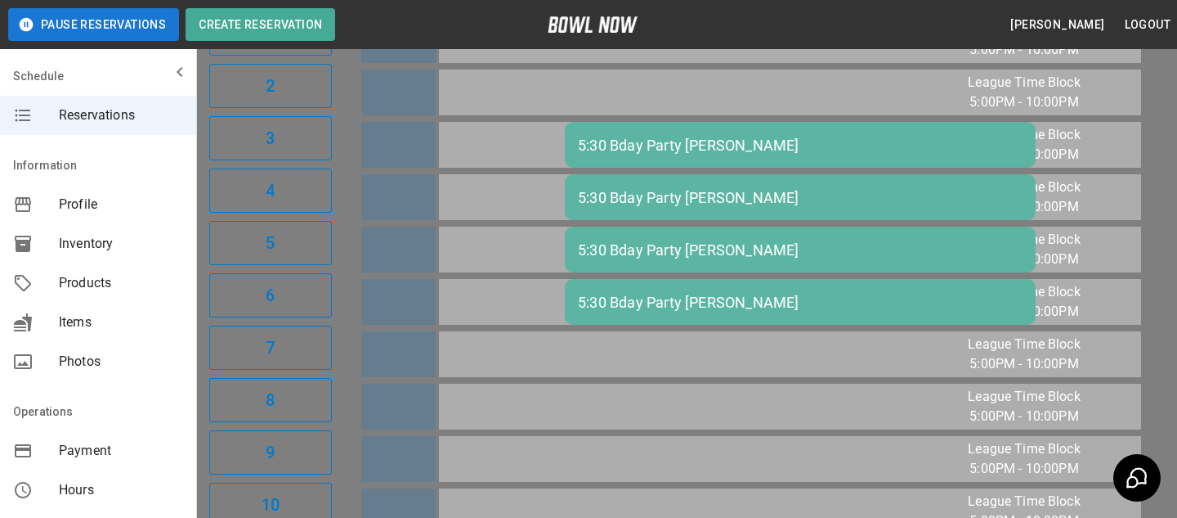
scroll to position [26, 0]
click at [987, 302] on div at bounding box center [588, 259] width 1177 height 518
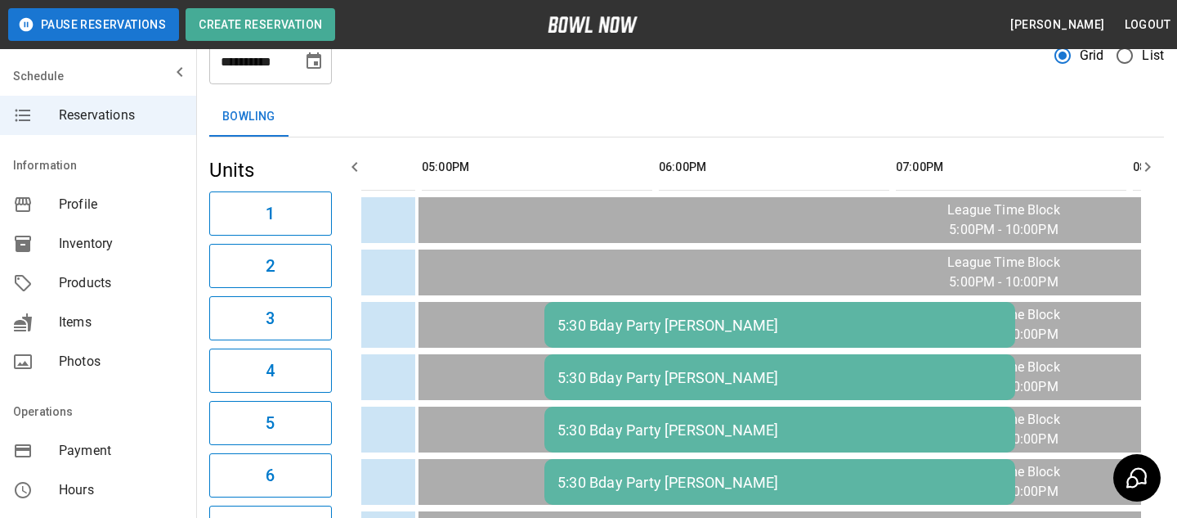
scroll to position [0, 0]
